Goal: Task Accomplishment & Management: Complete application form

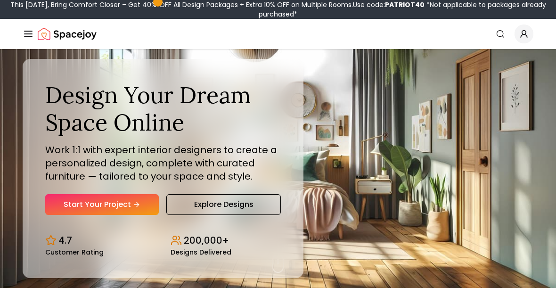
click at [86, 201] on link "Start Your Project" at bounding box center [102, 204] width 114 height 21
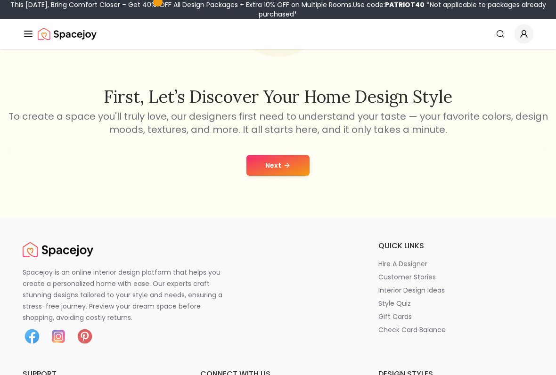
scroll to position [132, 0]
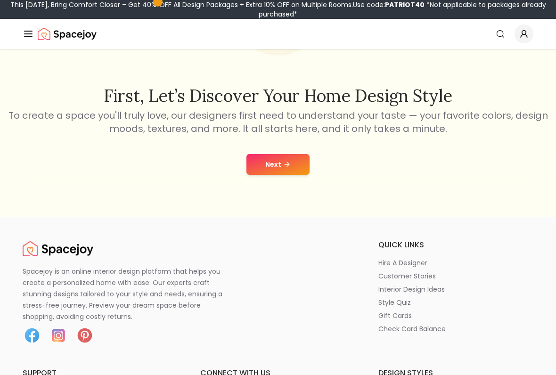
click at [282, 157] on button "Next" at bounding box center [277, 164] width 63 height 21
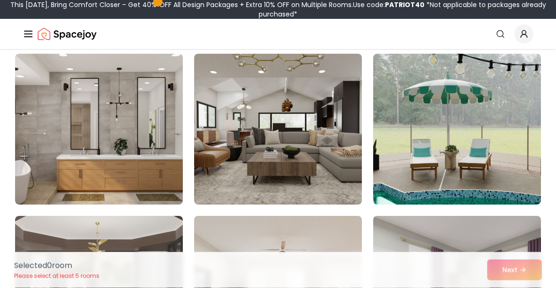
scroll to position [1695, 0]
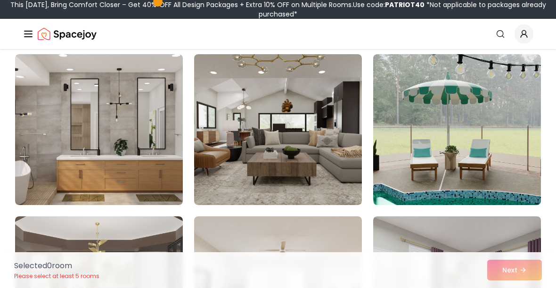
click at [64, 136] on img at bounding box center [99, 129] width 168 height 151
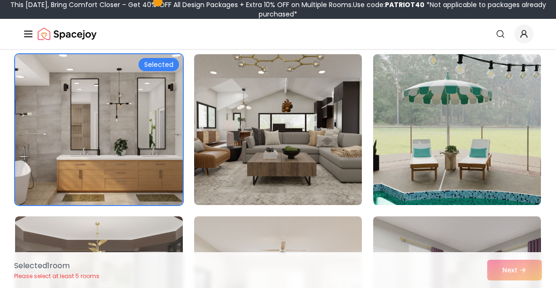
click at [158, 69] on div "Selected" at bounding box center [159, 64] width 41 height 13
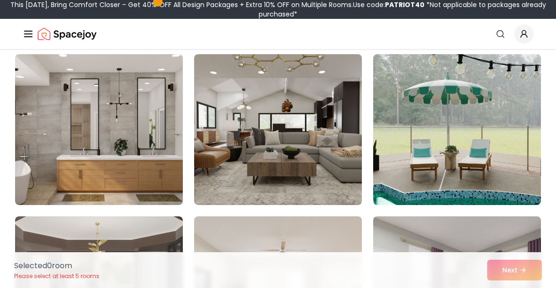
click at [70, 103] on img at bounding box center [99, 129] width 168 height 151
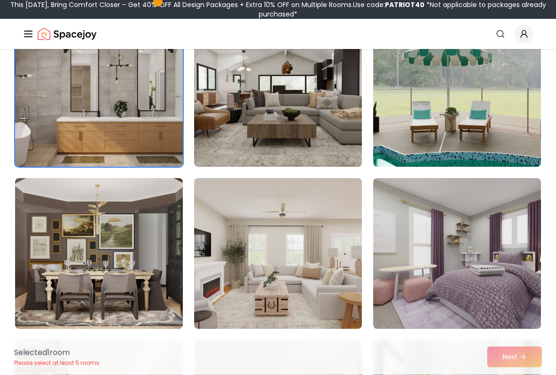
scroll to position [1734, 0]
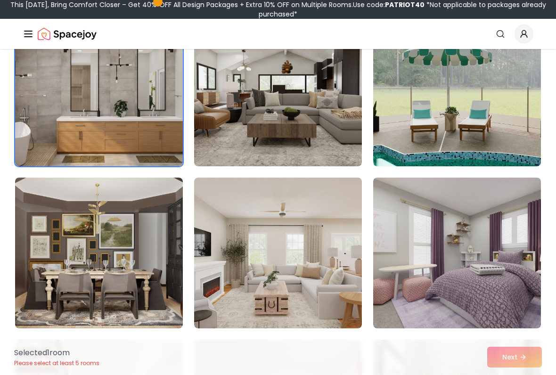
click at [444, 148] on img at bounding box center [457, 91] width 168 height 151
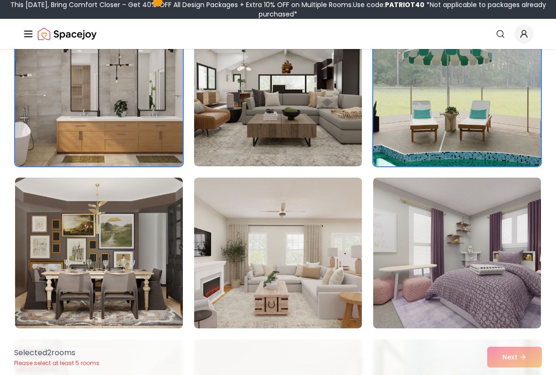
click at [294, 114] on img at bounding box center [278, 91] width 168 height 151
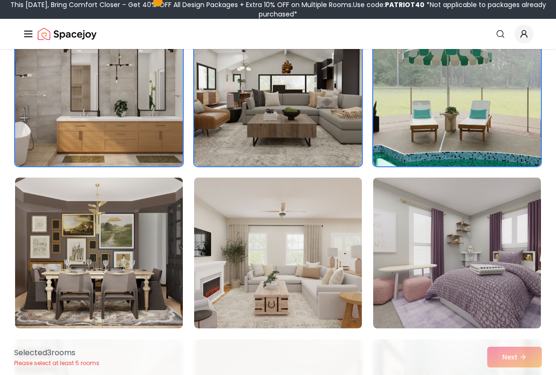
click at [428, 237] on img at bounding box center [457, 253] width 168 height 151
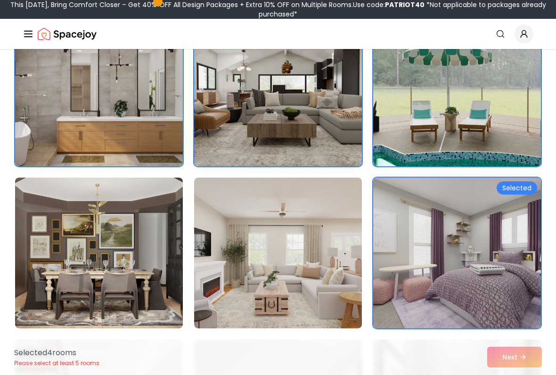
click at [273, 228] on img at bounding box center [278, 253] width 168 height 151
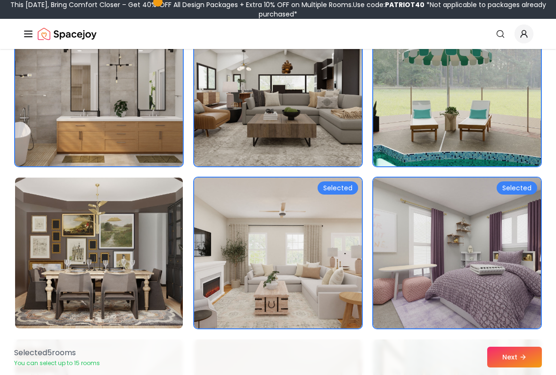
click at [164, 232] on img at bounding box center [99, 253] width 168 height 151
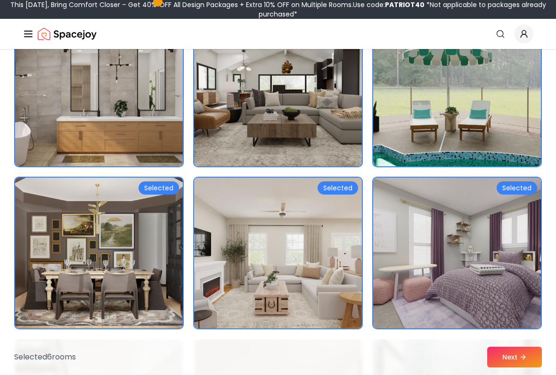
click at [503, 287] on button "Next" at bounding box center [514, 357] width 55 height 21
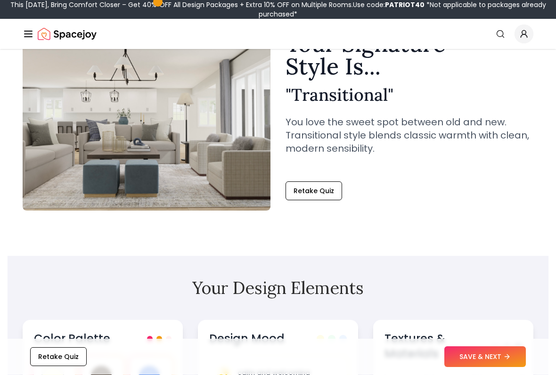
scroll to position [68, 0]
click at [486, 287] on button "SAVE & NEXT" at bounding box center [485, 357] width 82 height 21
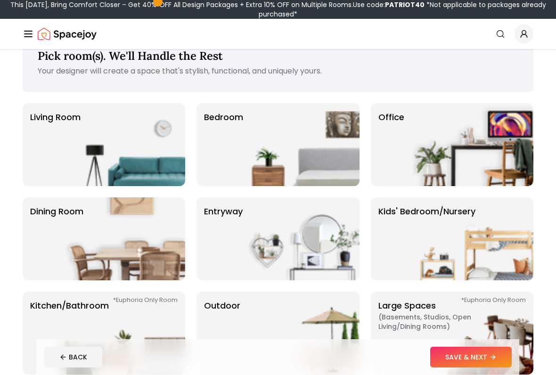
scroll to position [27, 0]
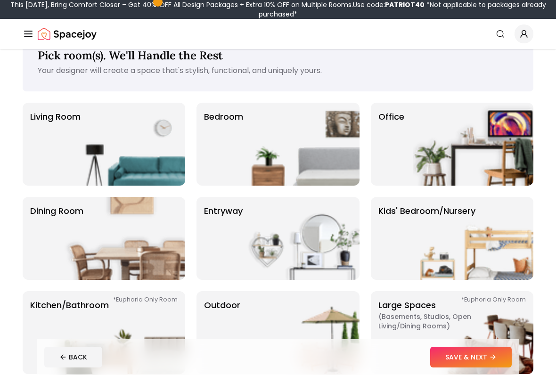
click at [57, 134] on p "Living Room" at bounding box center [55, 144] width 50 height 68
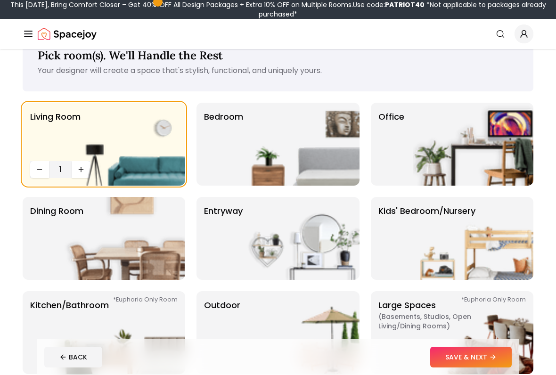
click at [484, 287] on button "SAVE & NEXT" at bounding box center [471, 357] width 82 height 21
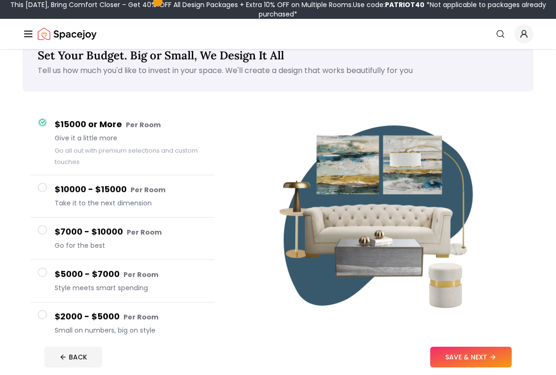
click at [483, 287] on button "SAVE & NEXT" at bounding box center [471, 357] width 82 height 21
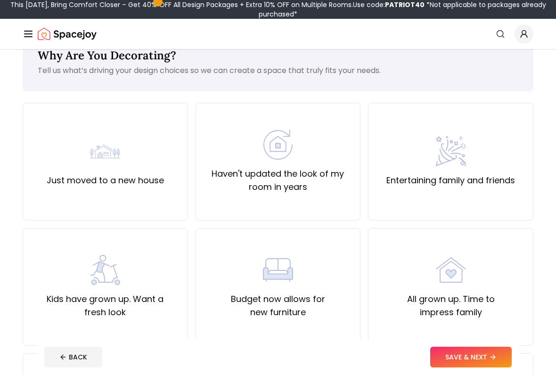
click at [480, 287] on button "SAVE & NEXT" at bounding box center [471, 357] width 82 height 21
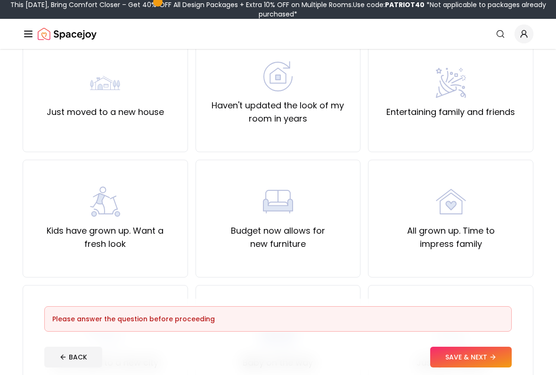
scroll to position [99, 0]
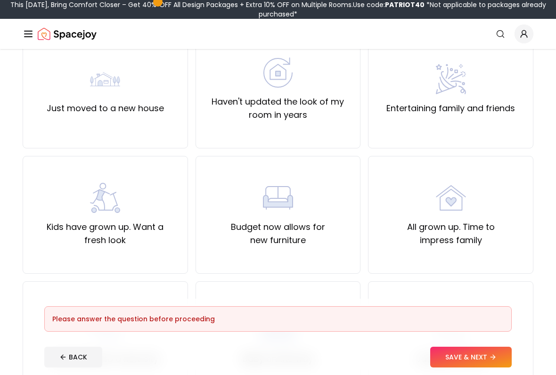
click at [59, 120] on div "Just moved to a new house" at bounding box center [105, 90] width 165 height 118
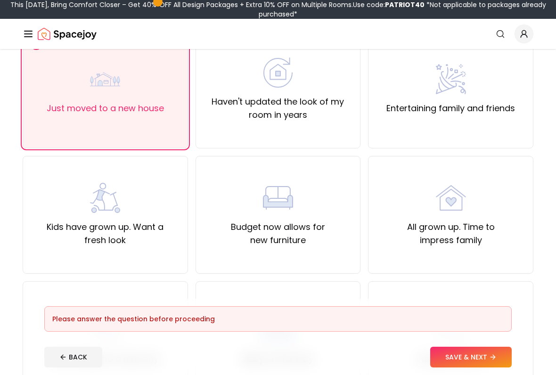
click at [484, 287] on button "SAVE & NEXT" at bounding box center [471, 357] width 82 height 21
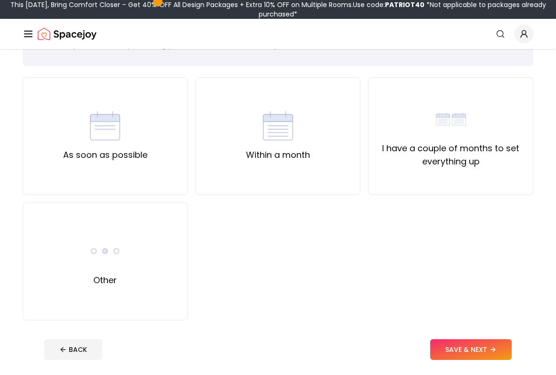
scroll to position [53, 0]
click at [480, 164] on label "I have a couple of months to set everything up" at bounding box center [450, 154] width 149 height 26
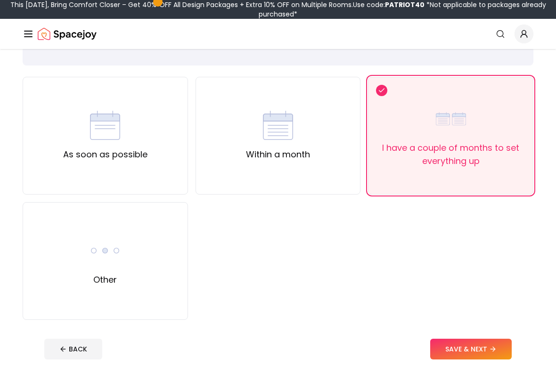
click at [480, 287] on button "SAVE & NEXT" at bounding box center [471, 349] width 82 height 21
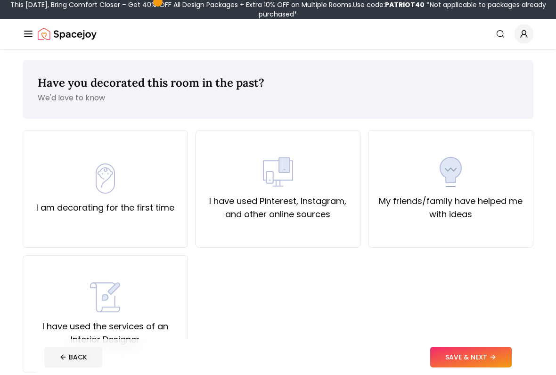
click at [480, 287] on button "SAVE & NEXT" at bounding box center [471, 357] width 82 height 21
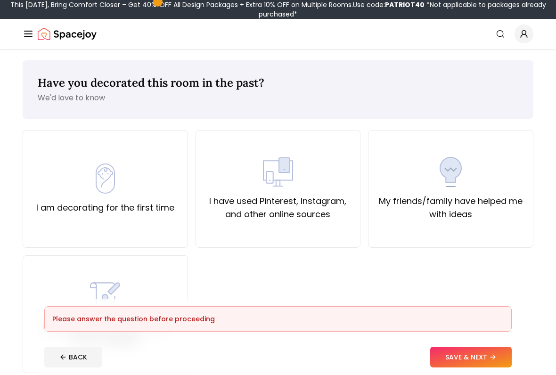
click at [60, 192] on div "I am decorating for the first time" at bounding box center [105, 189] width 138 height 51
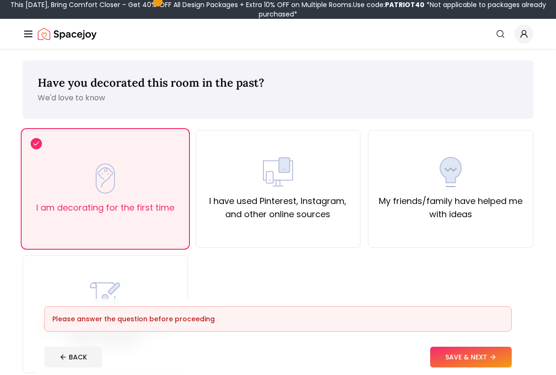
click at [484, 287] on button "SAVE & NEXT" at bounding box center [471, 357] width 82 height 21
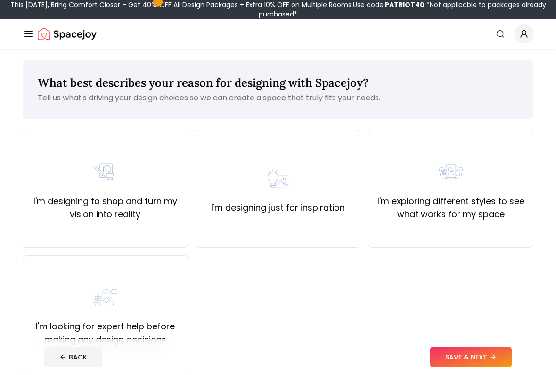
click at [53, 195] on label "I'm designing to shop and turn my vision into reality" at bounding box center [105, 208] width 149 height 26
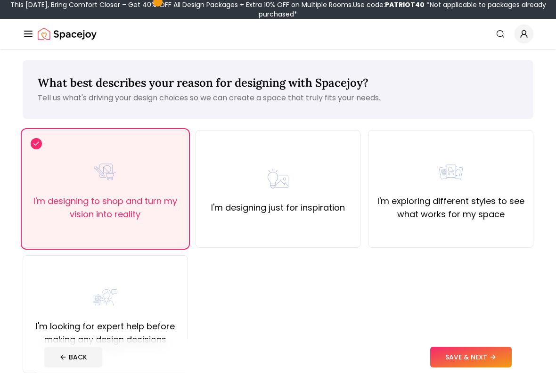
click at [480, 287] on footer "BACK SAVE & NEXT" at bounding box center [278, 357] width 483 height 36
click at [480, 287] on button "SAVE & NEXT" at bounding box center [471, 357] width 82 height 21
